Goal: Check status: Check status

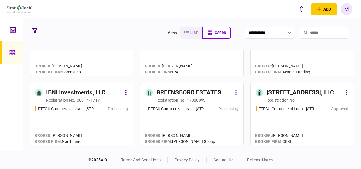
scroll to position [57, 0]
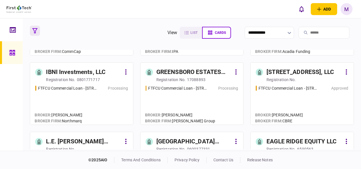
click at [34, 29] on icon "button" at bounding box center [34, 30] width 5 height 5
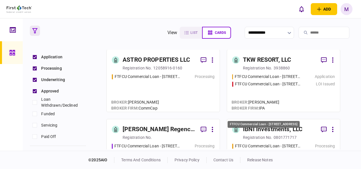
scroll to position [0, 0]
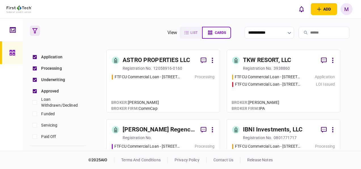
click at [316, 75] on div "Application" at bounding box center [325, 77] width 20 height 6
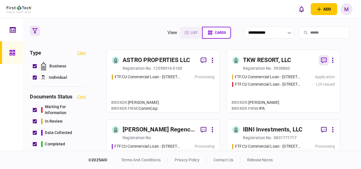
click at [325, 59] on icon "button" at bounding box center [324, 60] width 6 height 6
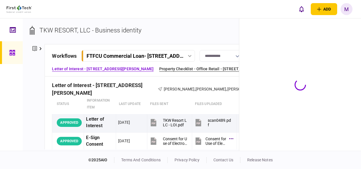
click at [160, 70] on link "Property Checklist - Office Retail - 1402 Boone Street" at bounding box center [216, 69] width 114 height 6
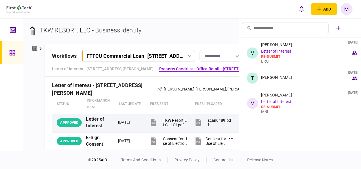
scroll to position [0, 22]
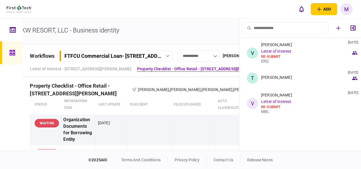
click at [103, 78] on link "Guarantor- Individual - Tom White" at bounding box center [67, 81] width 74 height 6
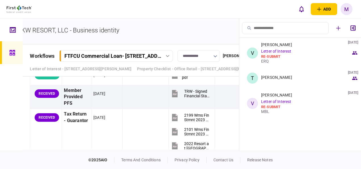
scroll to position [892, 0]
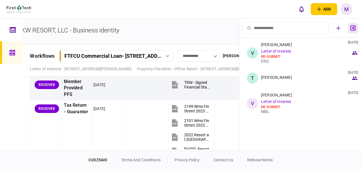
click at [354, 27] on icon "button" at bounding box center [353, 27] width 5 height 5
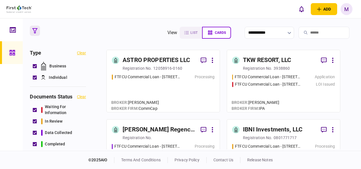
click at [283, 89] on div "FTFCU Commercial Loan - 1402 Boone Street Application FTFCU Commercial Loan - 2…" at bounding box center [283, 90] width 103 height 33
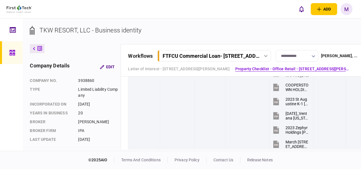
scroll to position [369, 0]
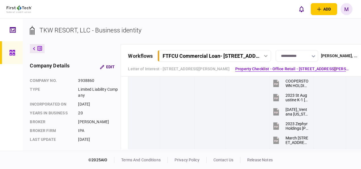
click at [268, 56] on icon at bounding box center [266, 56] width 4 height 2
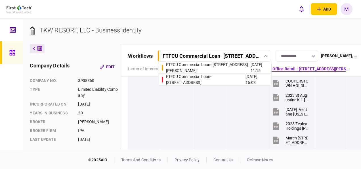
click at [223, 77] on div "FTFCU Commercial Loan - 2410 Charleston Highway" at bounding box center [206, 80] width 80 height 12
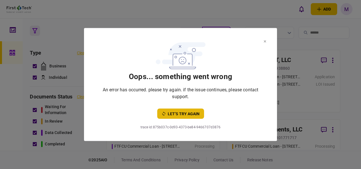
click at [185, 112] on button "let’s try again" at bounding box center [180, 113] width 47 height 10
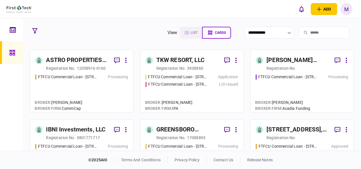
click at [276, 85] on div "FTFCU Commercial Loan - [STREET_ADDRESS][PERSON_NAME] Processing" at bounding box center [302, 90] width 93 height 33
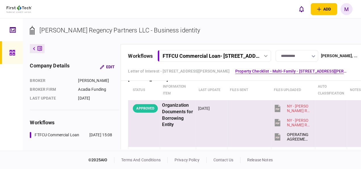
scroll to position [312, 0]
